Goal: Find contact information: Find contact information

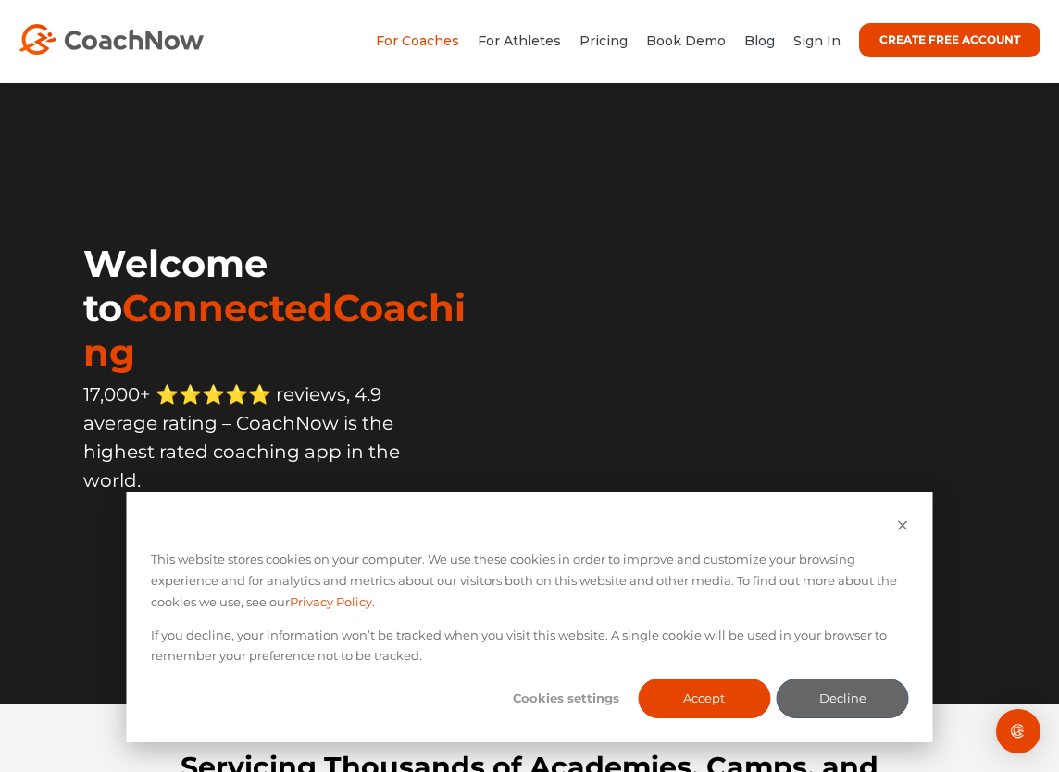
click at [407, 37] on link "For Coaches" at bounding box center [417, 40] width 83 height 17
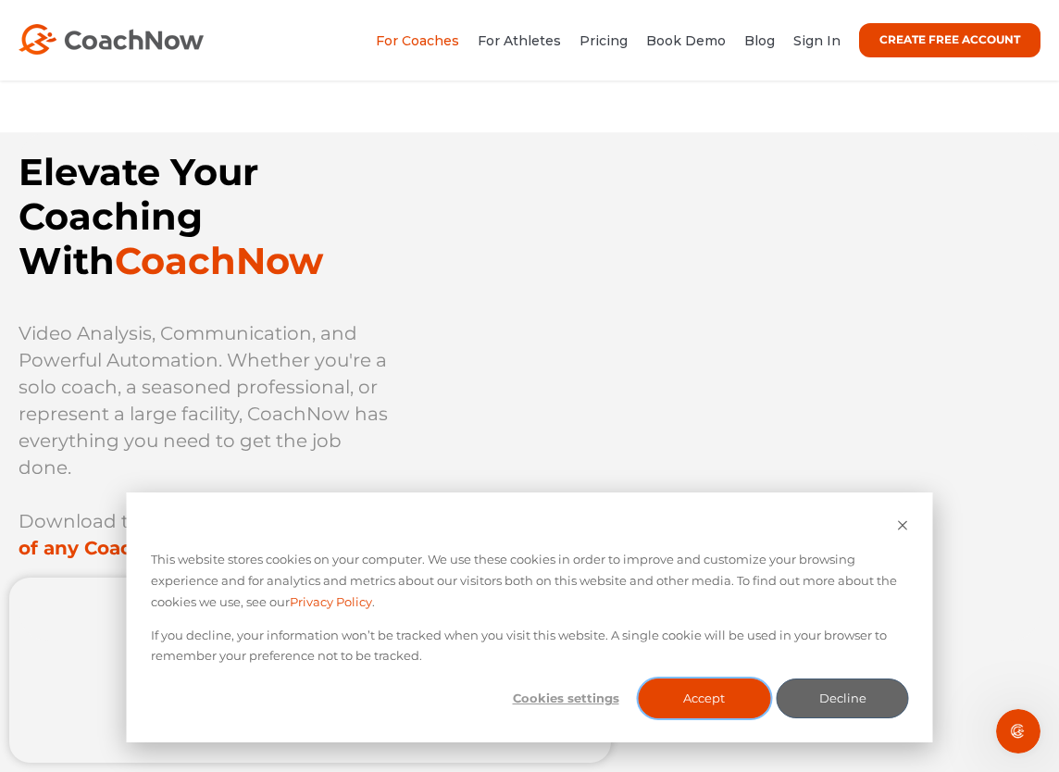
click at [719, 687] on button "Accept" at bounding box center [704, 699] width 132 height 40
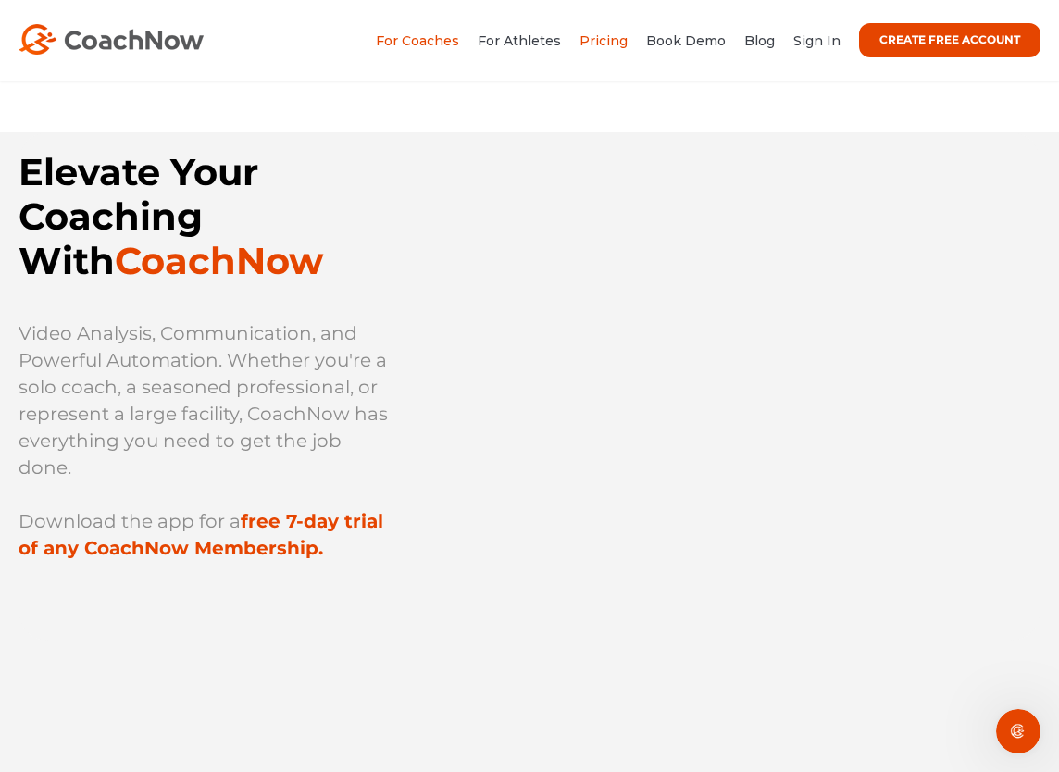
click at [602, 32] on link "Pricing" at bounding box center [604, 40] width 48 height 17
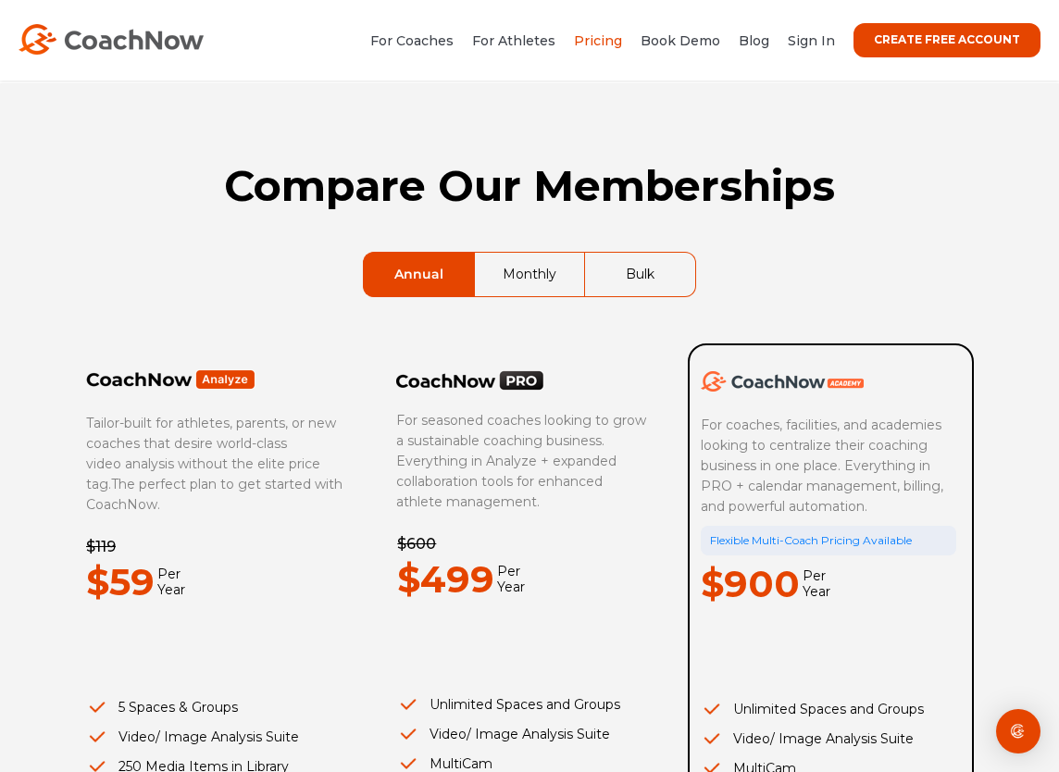
click at [109, 44] on img at bounding box center [111, 39] width 185 height 31
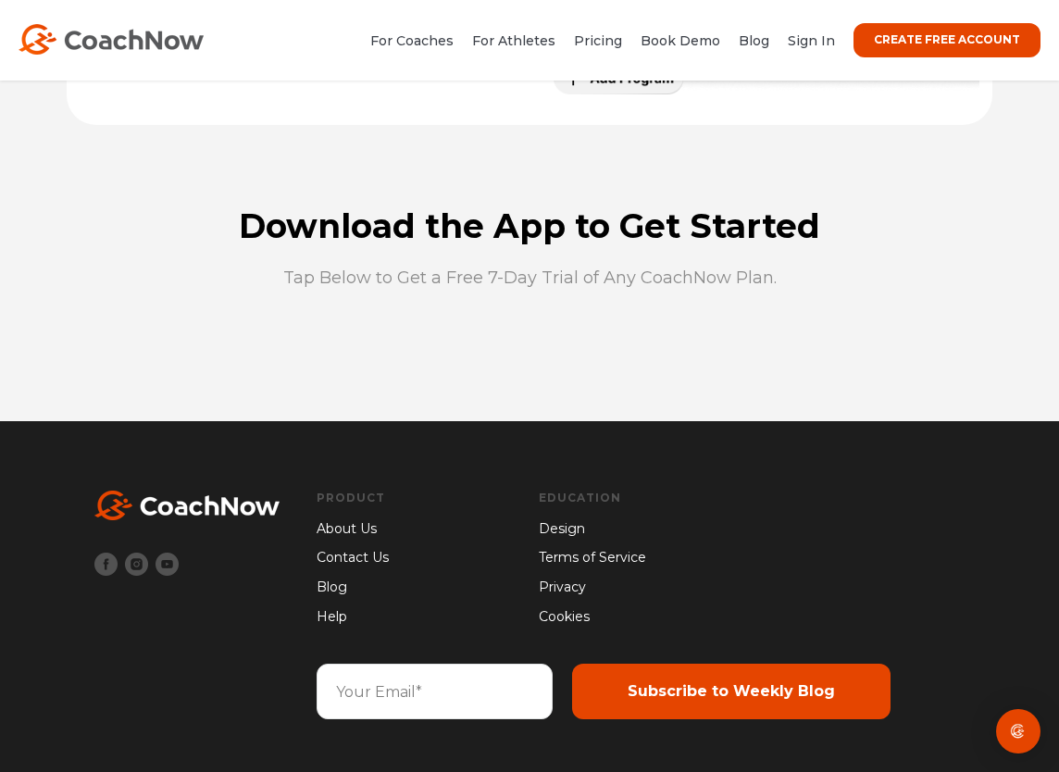
scroll to position [4857, 0]
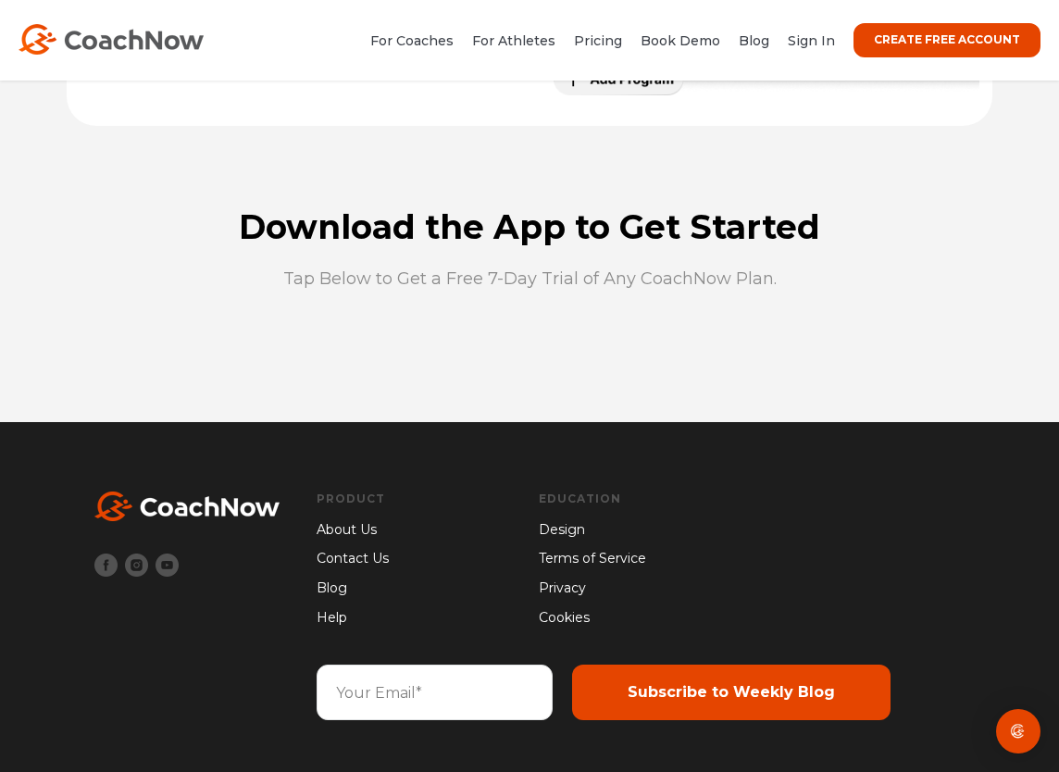
click at [350, 561] on link "Contact Us" at bounding box center [353, 559] width 72 height 20
